Goal: Information Seeking & Learning: Learn about a topic

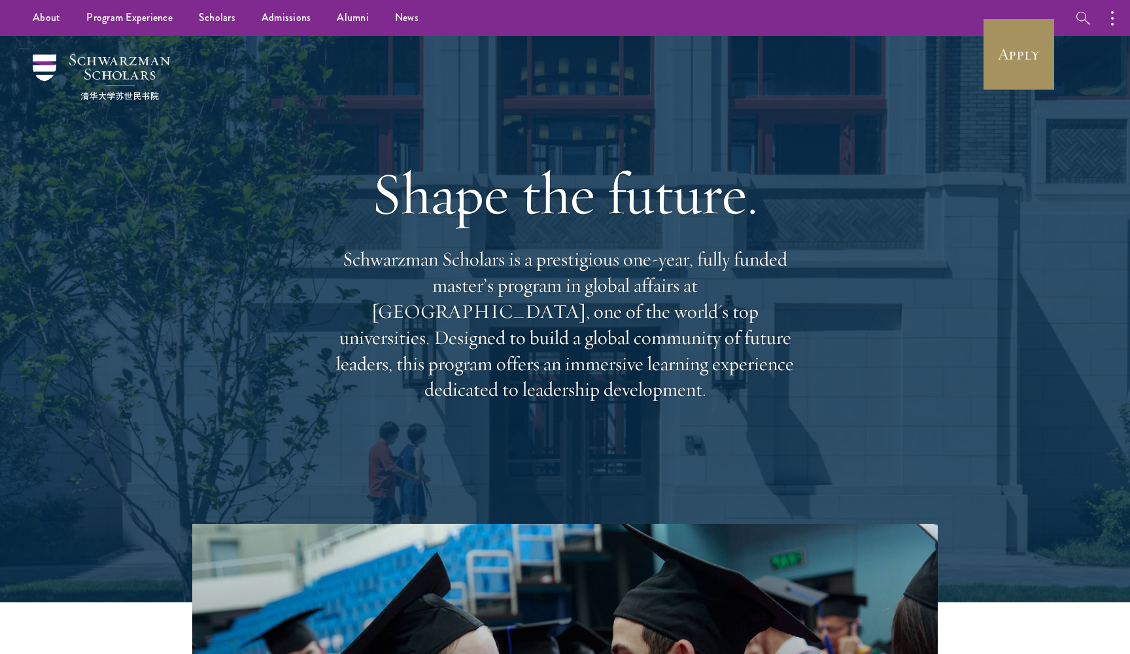
click at [1004, 58] on link "Apply" at bounding box center [1018, 54] width 73 height 73
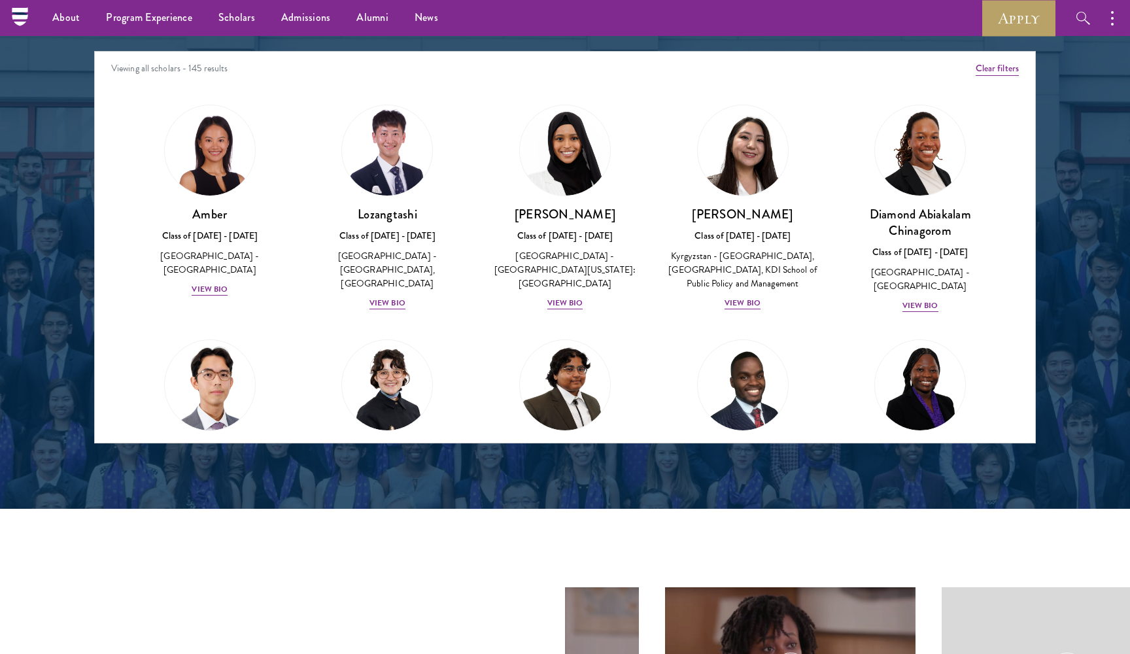
scroll to position [1645, 0]
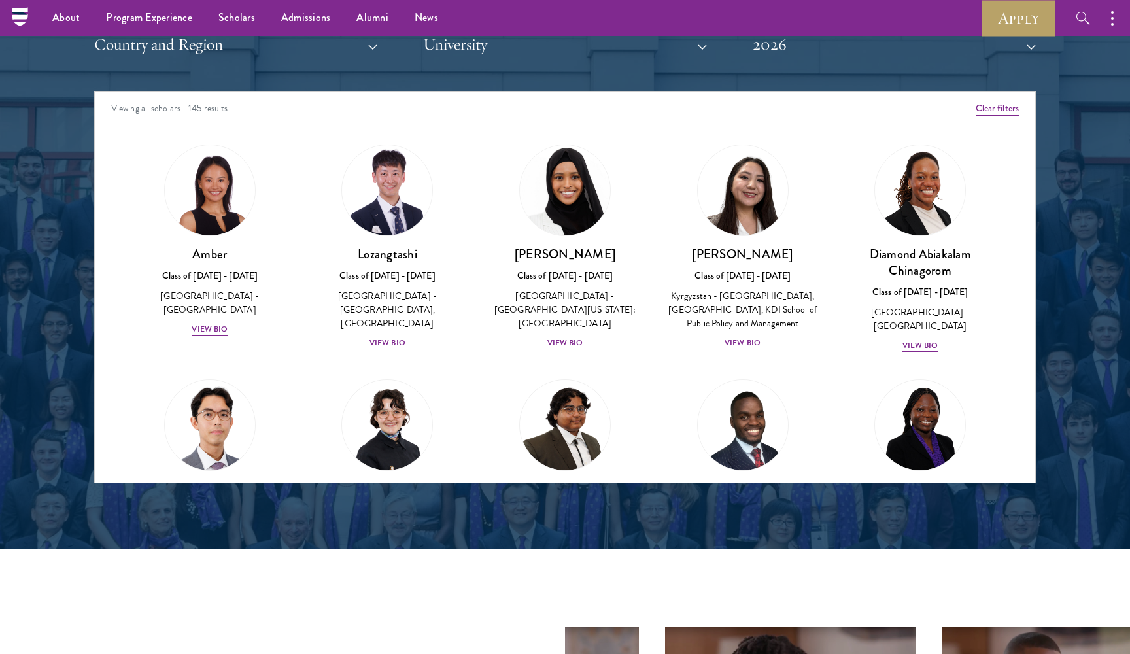
click at [560, 337] on div "View Bio" at bounding box center [565, 343] width 36 height 12
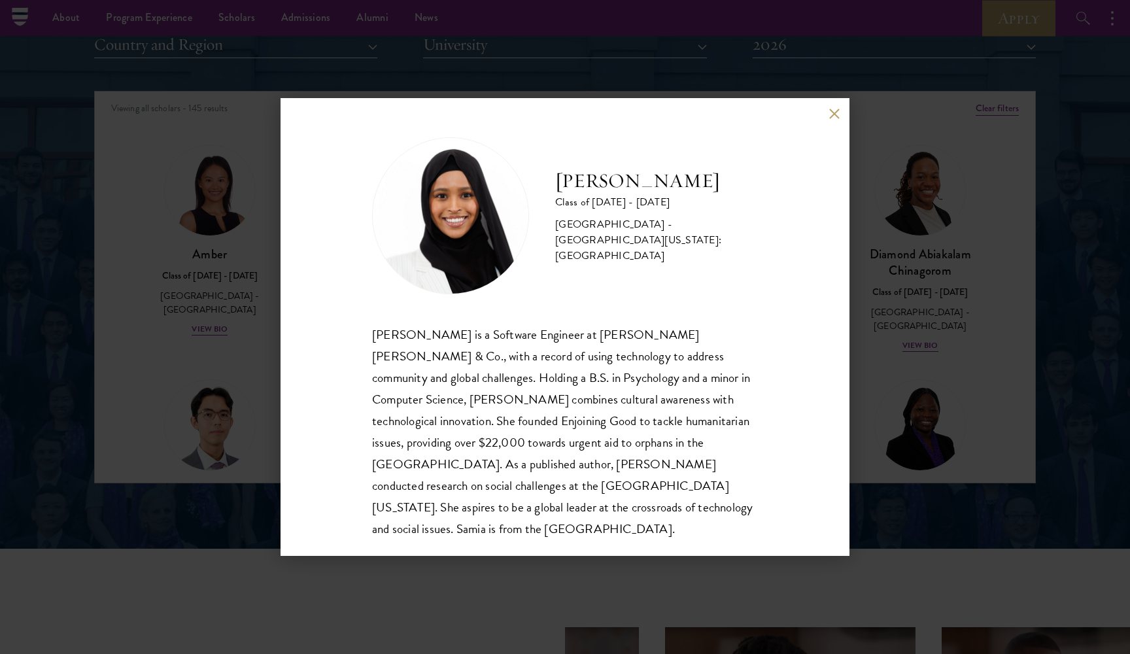
click at [180, 323] on div "[PERSON_NAME] Class of [DATE] - [DATE] [GEOGRAPHIC_DATA] - [GEOGRAPHIC_DATA][US…" at bounding box center [565, 327] width 1130 height 654
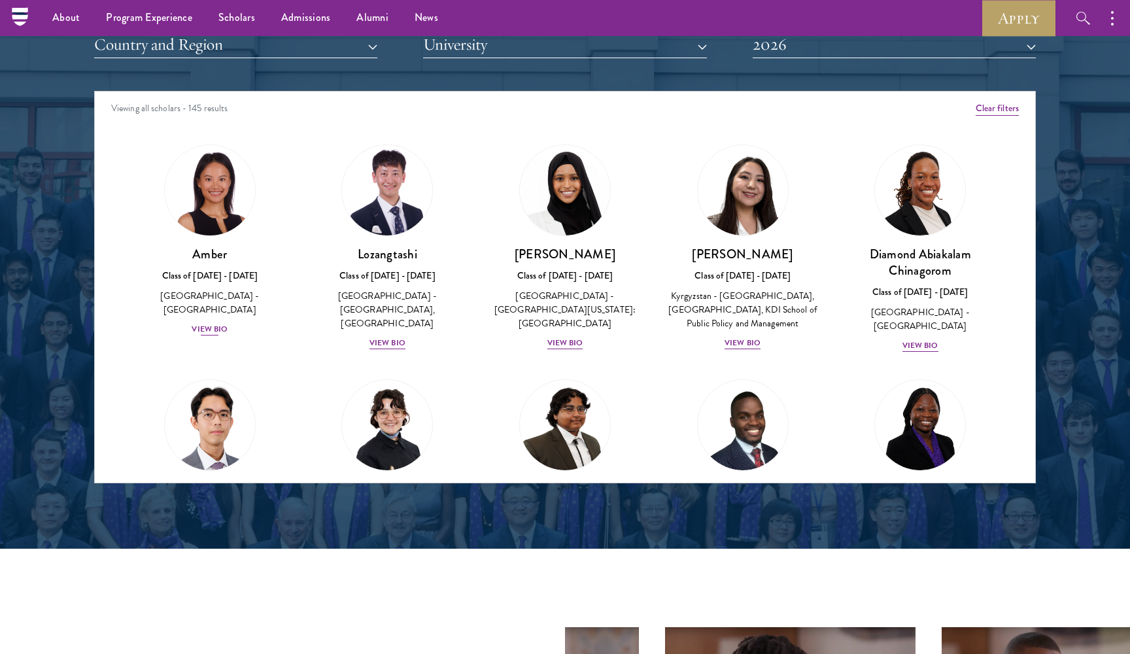
click at [207, 323] on div "View Bio" at bounding box center [210, 329] width 36 height 12
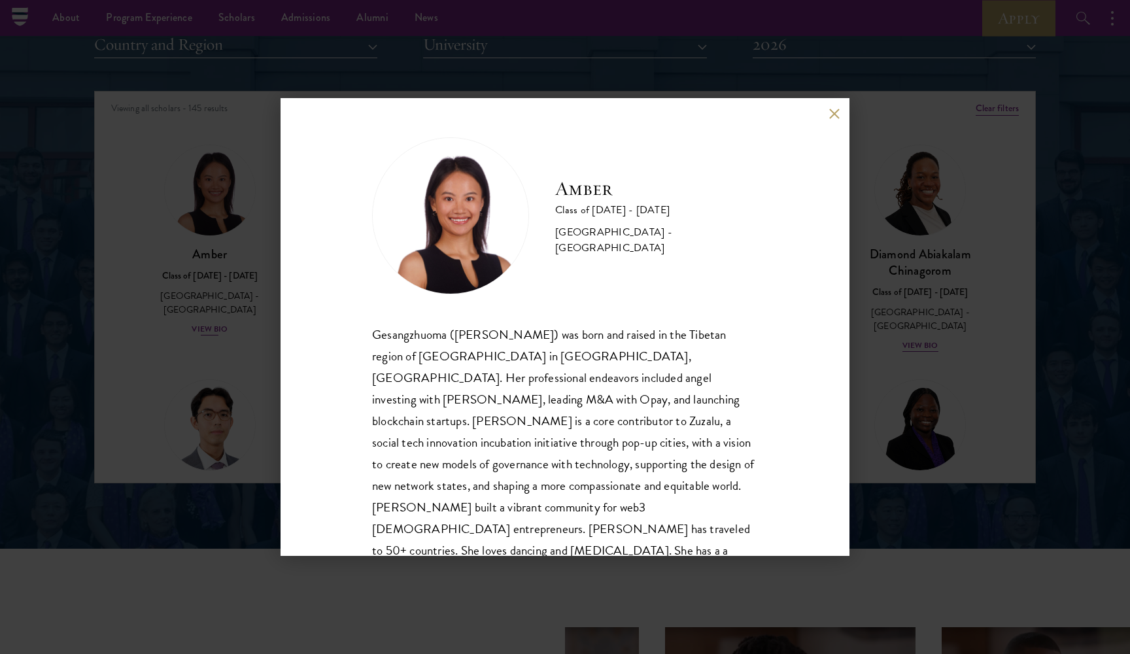
click at [207, 314] on div "Amber Class of [DATE] - [DATE] [GEOGRAPHIC_DATA] - [GEOGRAPHIC_DATA] Gesangzhuo…" at bounding box center [565, 327] width 1130 height 654
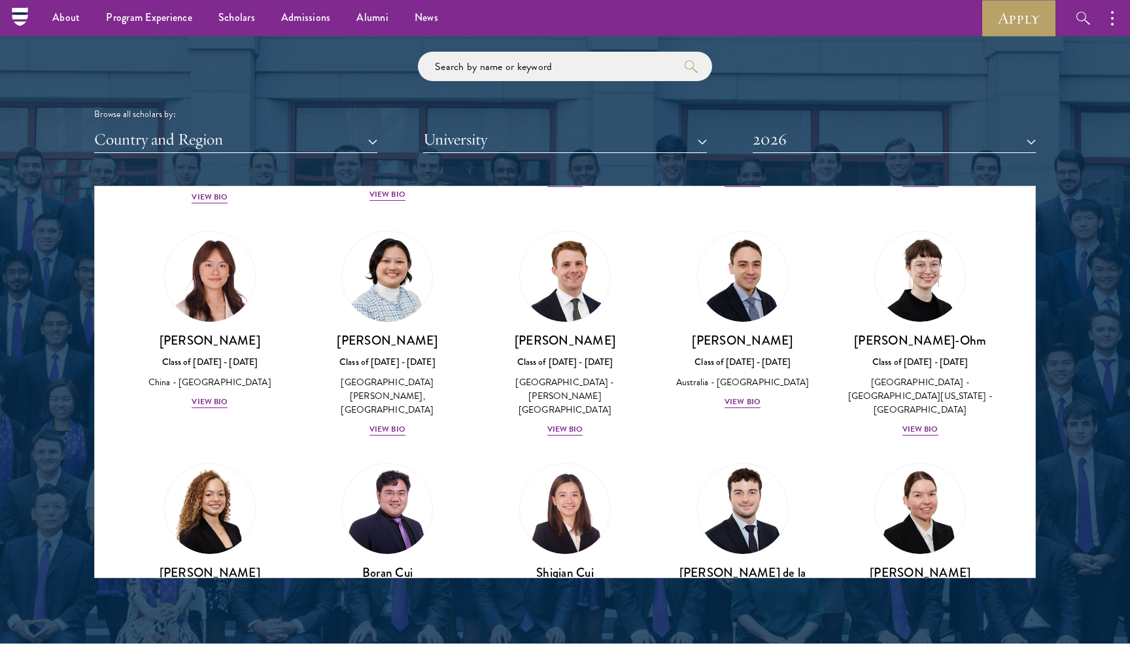
scroll to position [1161, 0]
click at [741, 370] on div "[PERSON_NAME] Class of [DATE] - [DATE] [GEOGRAPHIC_DATA] - [GEOGRAPHIC_DATA] Vi…" at bounding box center [743, 369] width 152 height 77
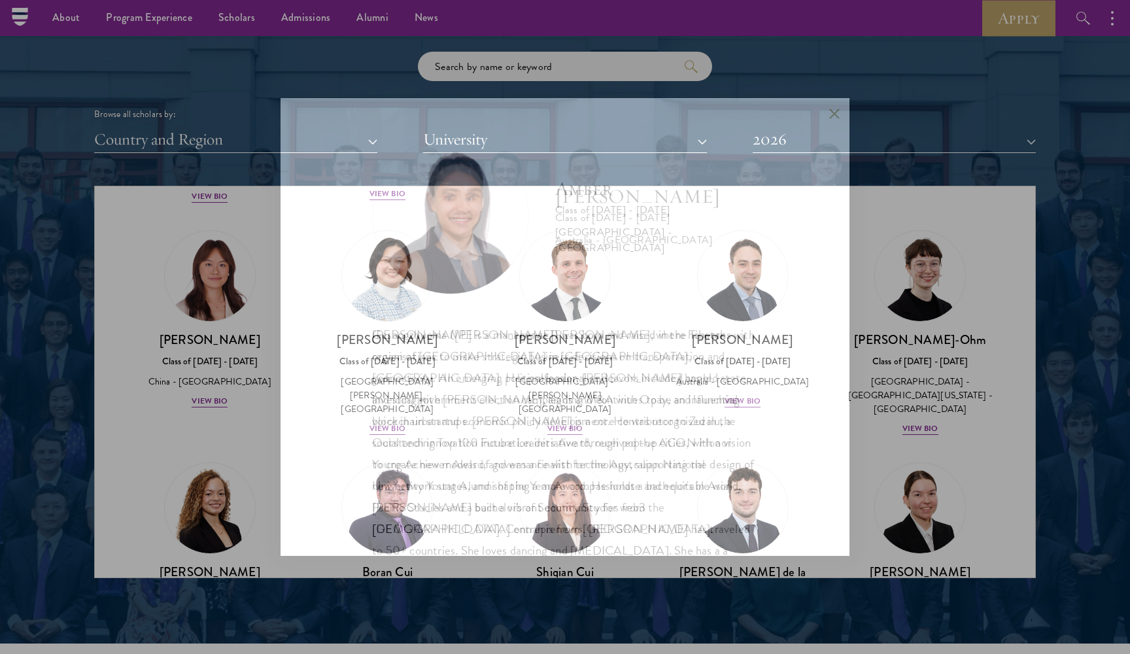
click at [741, 375] on div "[PERSON_NAME] is a manager at [PERSON_NAME], where he works with organisations …" at bounding box center [565, 432] width 386 height 216
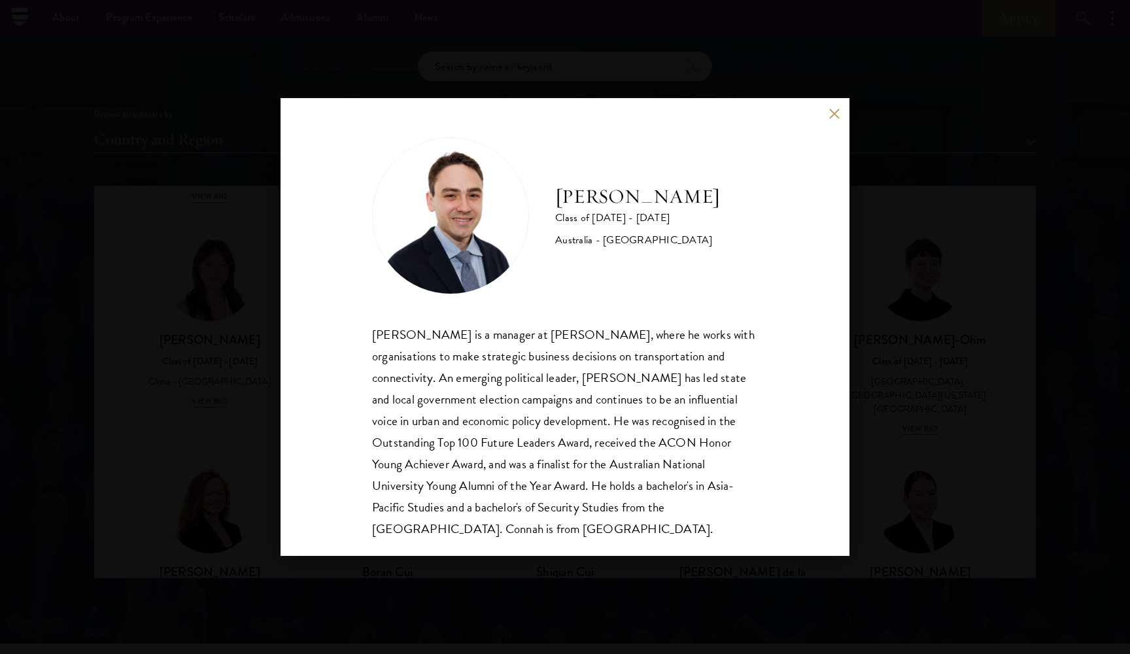
click at [889, 322] on div "[PERSON_NAME] Class of [DATE] - [DATE] [GEOGRAPHIC_DATA] - [GEOGRAPHIC_DATA] [P…" at bounding box center [565, 327] width 1130 height 654
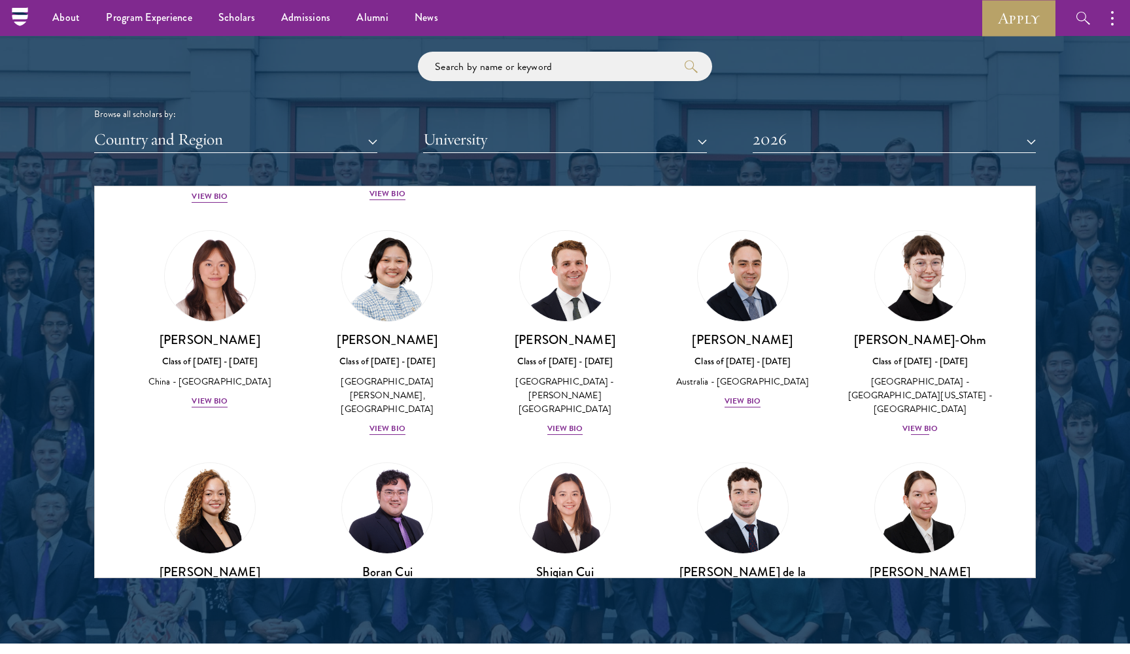
click at [919, 422] on div "View Bio" at bounding box center [920, 428] width 36 height 12
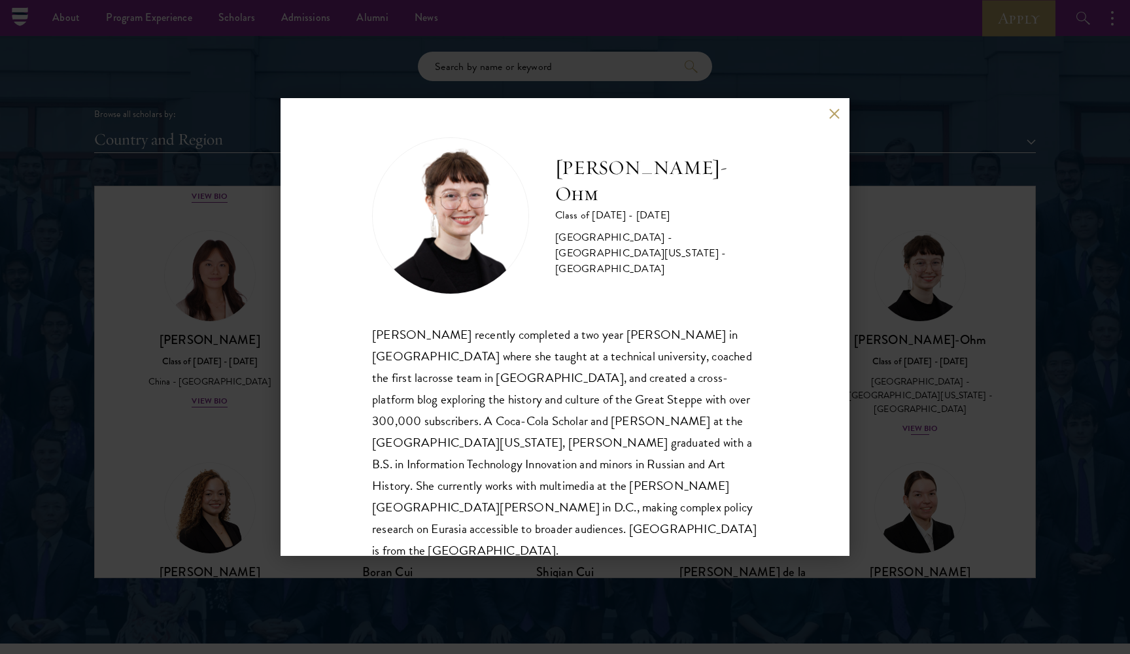
click at [919, 387] on div "[PERSON_NAME]-Ohm Class of [DATE] - [DATE] [GEOGRAPHIC_DATA] - [GEOGRAPHIC_DATA…" at bounding box center [565, 327] width 1130 height 654
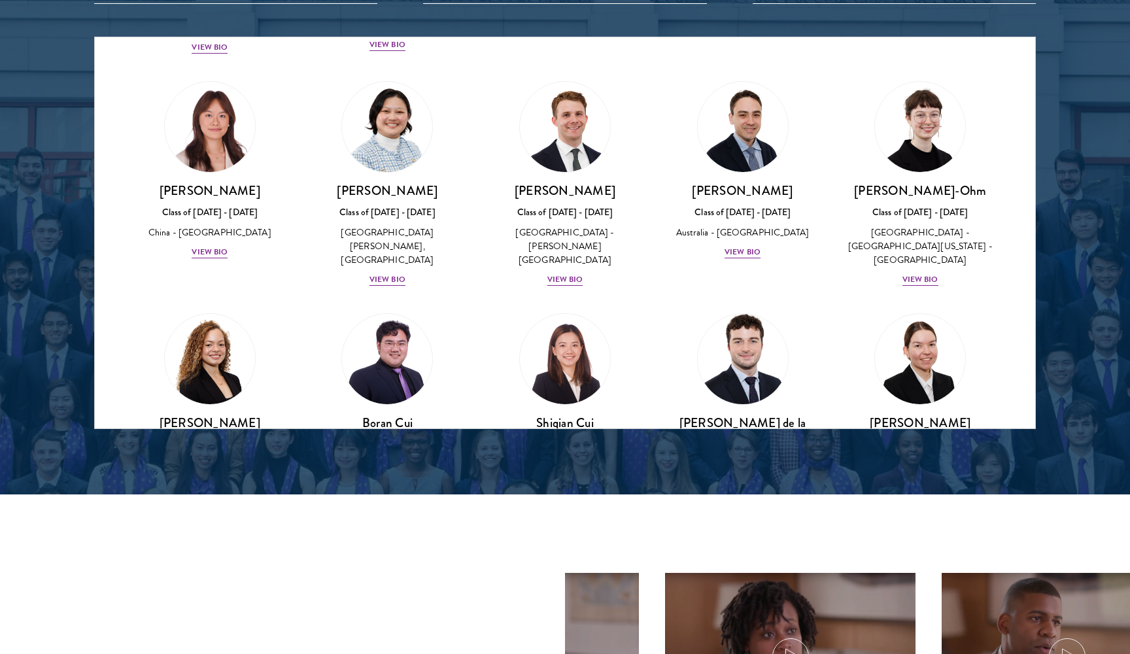
scroll to position [1241, 0]
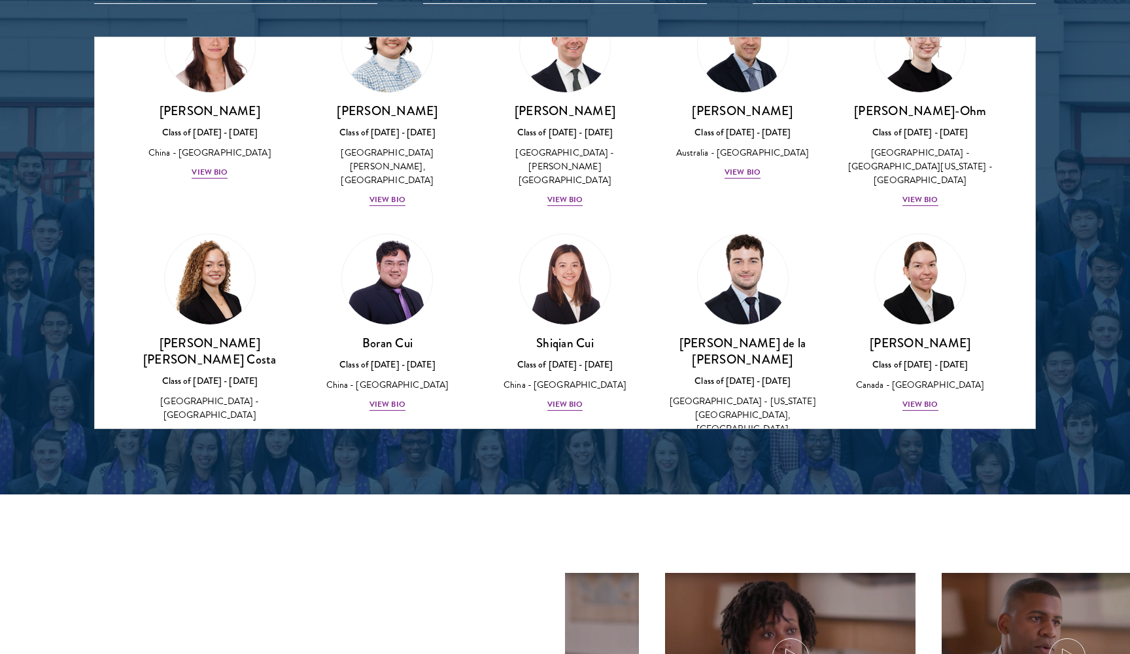
click at [736, 442] on div "View Bio" at bounding box center [742, 448] width 36 height 12
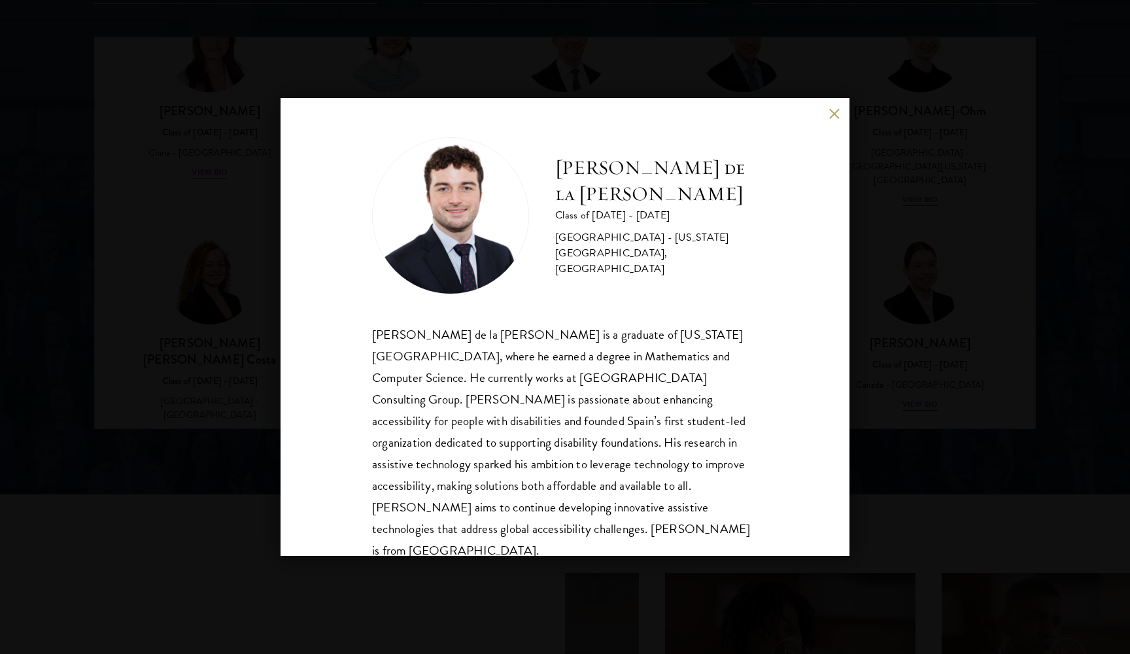
click at [887, 357] on div "[PERSON_NAME] de la [PERSON_NAME] Class of [DATE] - [DATE] [GEOGRAPHIC_DATA] - …" at bounding box center [565, 327] width 1130 height 654
